Goal: Task Accomplishment & Management: Manage account settings

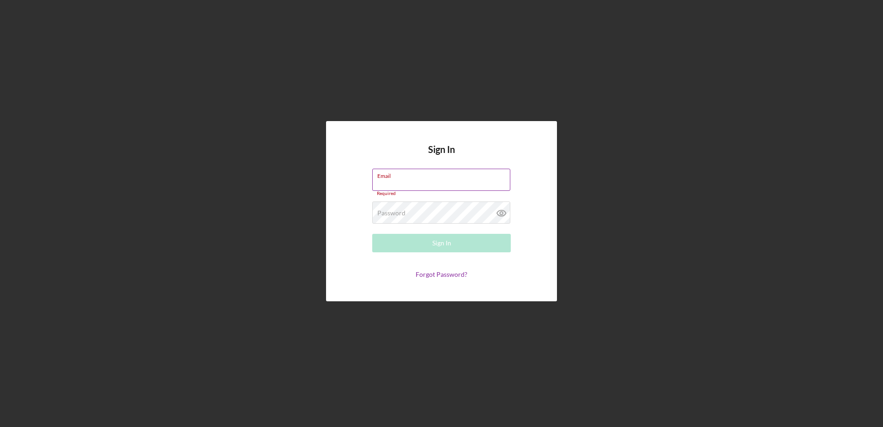
click at [478, 171] on label "Email" at bounding box center [443, 174] width 133 height 10
click at [478, 171] on input "Email" at bounding box center [441, 179] width 138 height 22
click at [444, 188] on input "Email" at bounding box center [441, 179] width 138 height 22
click at [355, 168] on form "Email Required Password Required Sign In Forgot Password?" at bounding box center [441, 223] width 185 height 110
click at [387, 188] on input "Email" at bounding box center [441, 179] width 138 height 22
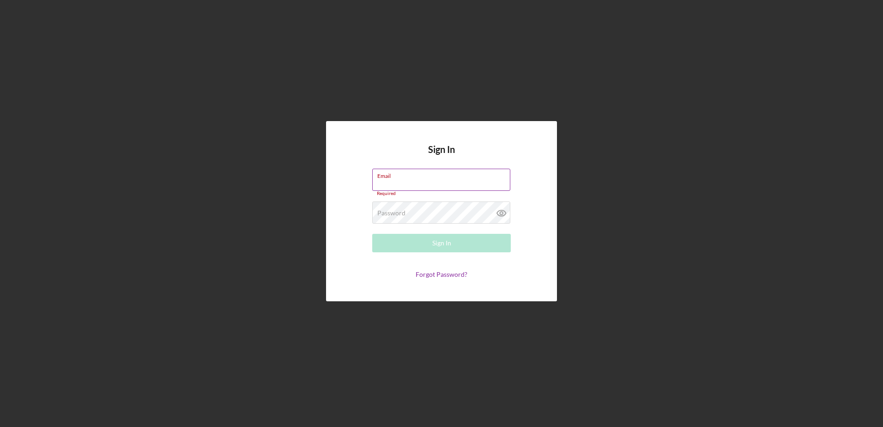
click at [391, 186] on input "Email" at bounding box center [441, 179] width 138 height 22
type input "[EMAIL_ADDRESS][DOMAIN_NAME]"
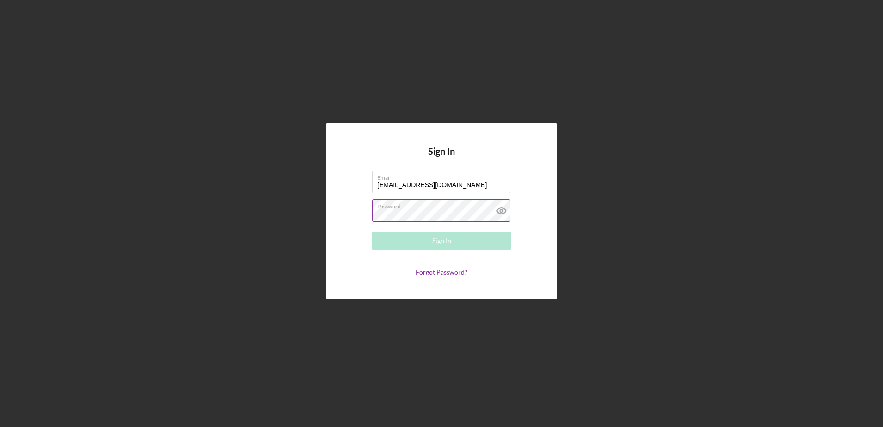
click at [436, 211] on div "Password Required" at bounding box center [441, 210] width 138 height 23
click at [372, 231] on button "Sign In" at bounding box center [441, 240] width 138 height 18
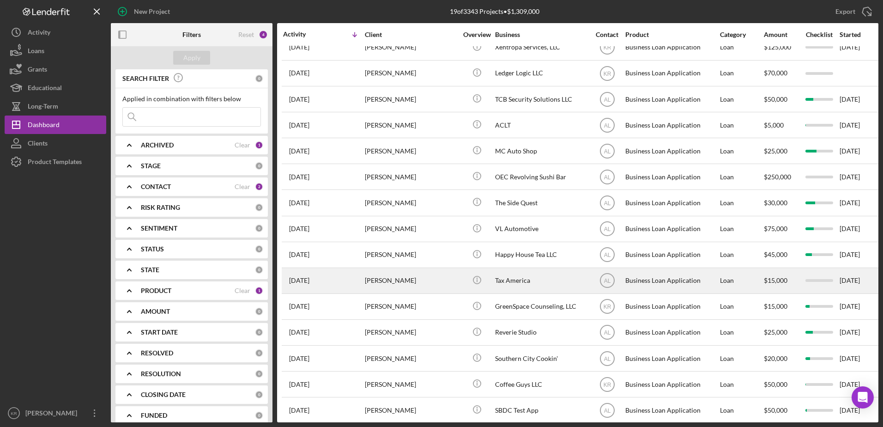
scroll to position [128, 0]
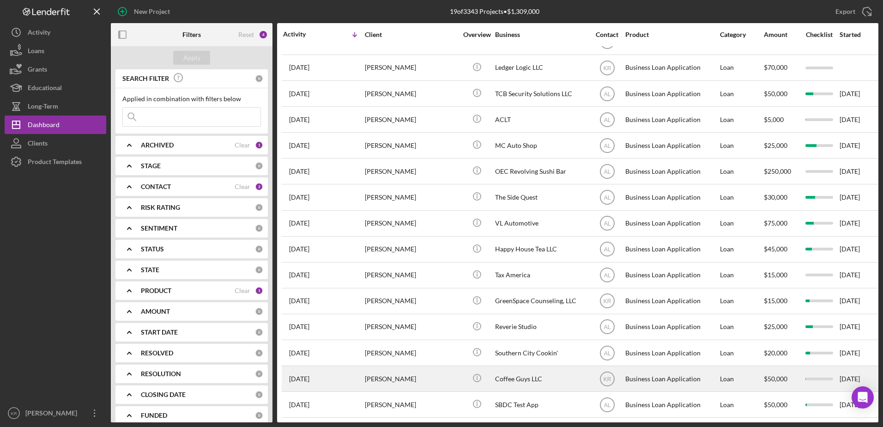
click at [309, 375] on time "[DATE]" at bounding box center [299, 378] width 20 height 7
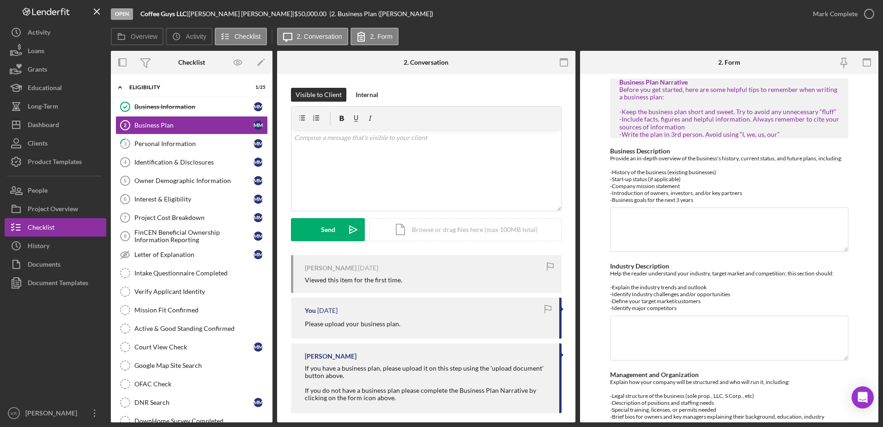
scroll to position [9, 0]
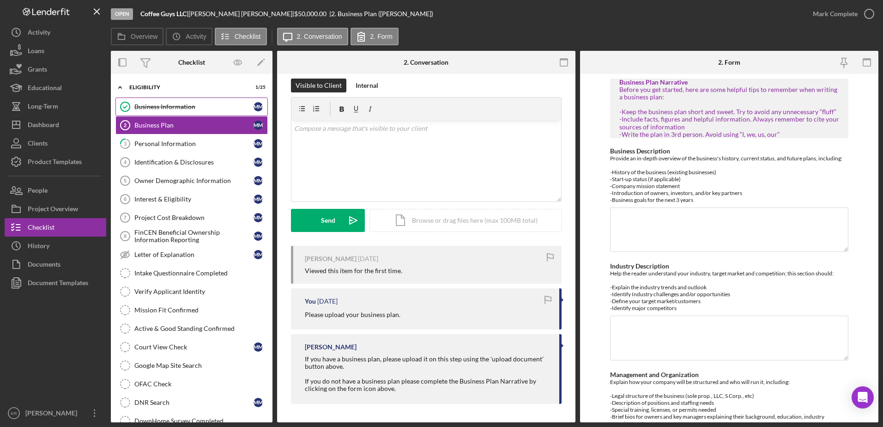
click at [197, 103] on div "Business Information" at bounding box center [193, 106] width 119 height 7
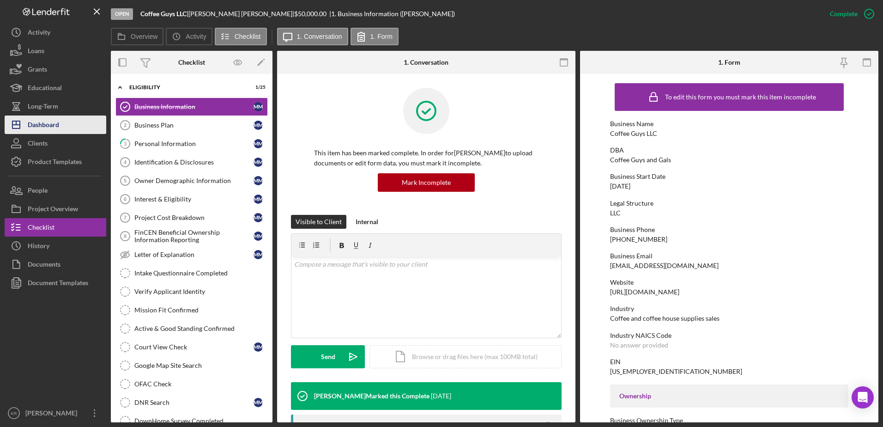
click at [70, 117] on button "Icon/Dashboard Dashboard" at bounding box center [56, 124] width 102 height 18
